Goal: Find specific page/section: Find specific page/section

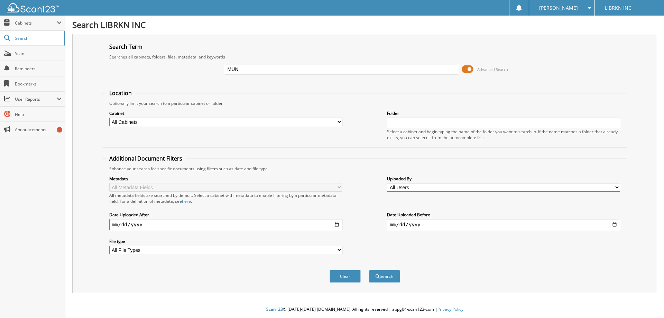
type input "[PERSON_NAME]"
click at [387, 277] on button "Search" at bounding box center [384, 276] width 31 height 13
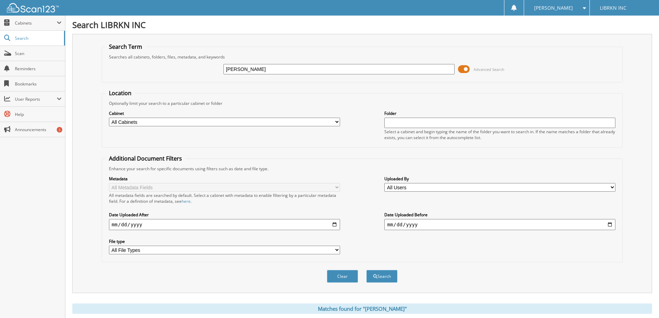
drag, startPoint x: 259, startPoint y: 70, endPoint x: 78, endPoint y: 72, distance: 181.3
click at [78, 72] on div "Search Term Searches all cabinets, folders, files, metadata, and keywords MUNKE…" at bounding box center [362, 163] width 580 height 259
type input "MUNKRES"
click at [376, 274] on span "submit" at bounding box center [375, 276] width 4 height 4
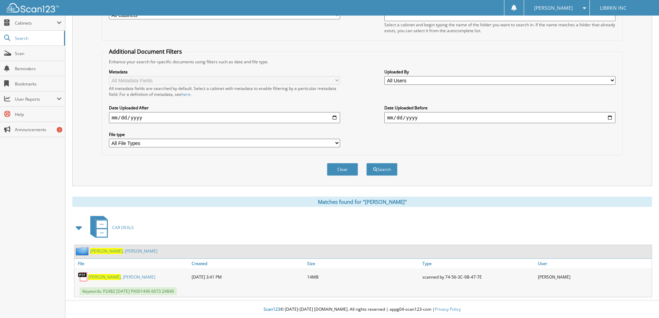
click at [97, 277] on span "MUNKRES" at bounding box center [104, 277] width 33 height 6
